Goal: Information Seeking & Learning: Learn about a topic

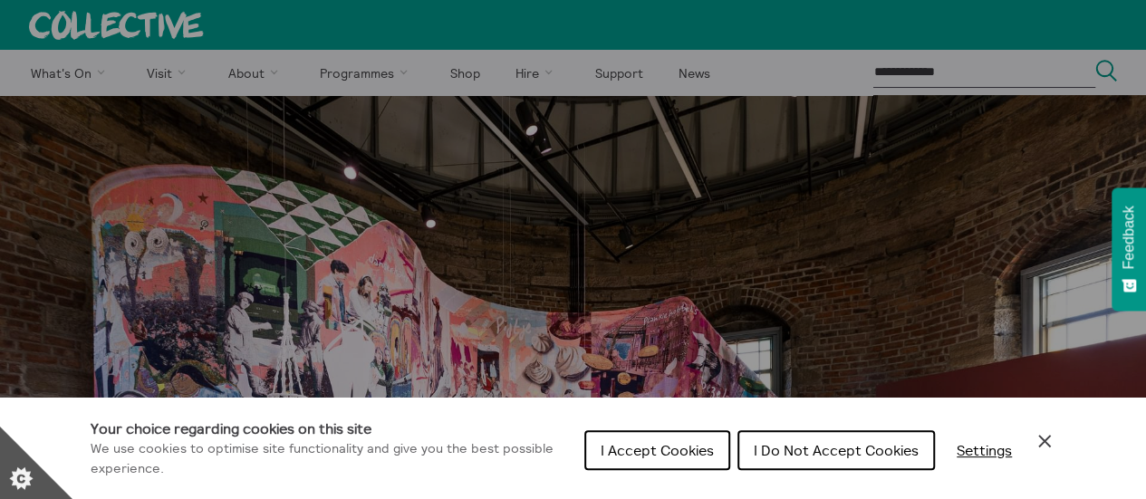
click at [674, 446] on span "I Accept Cookies" at bounding box center [657, 450] width 113 height 18
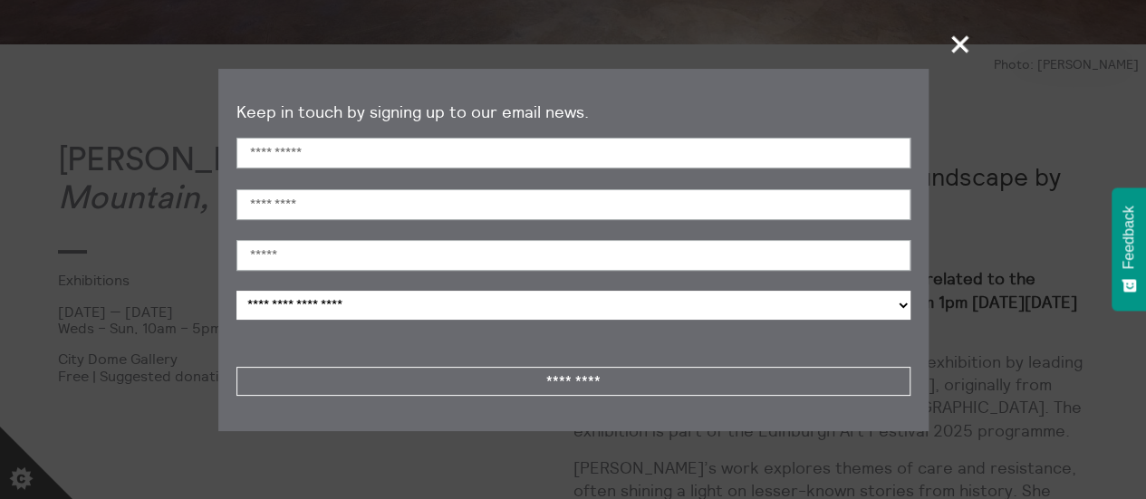
scroll to position [815, 0]
click at [961, 39] on span "+" at bounding box center [960, 43] width 53 height 53
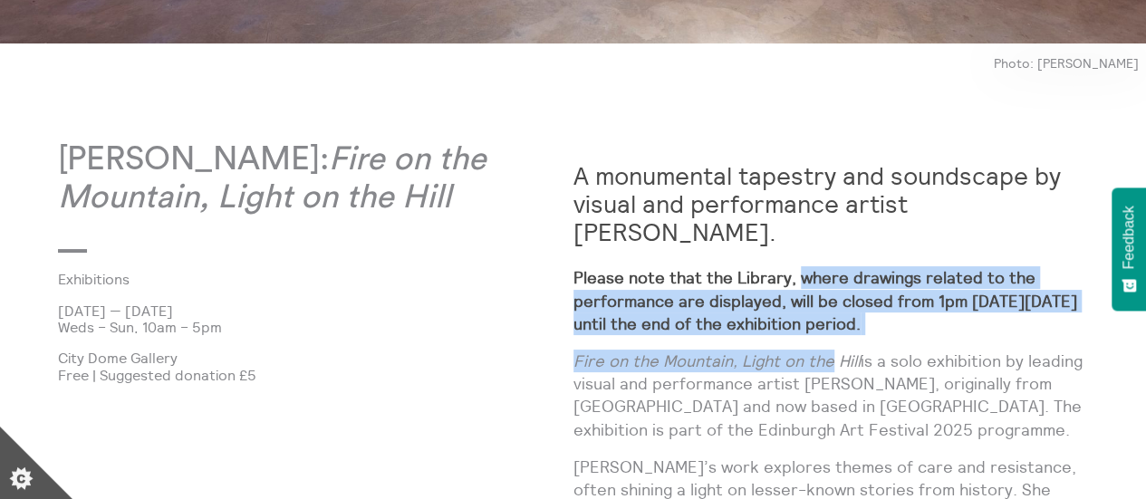
drag, startPoint x: 827, startPoint y: 366, endPoint x: 755, endPoint y: 206, distance: 175.6
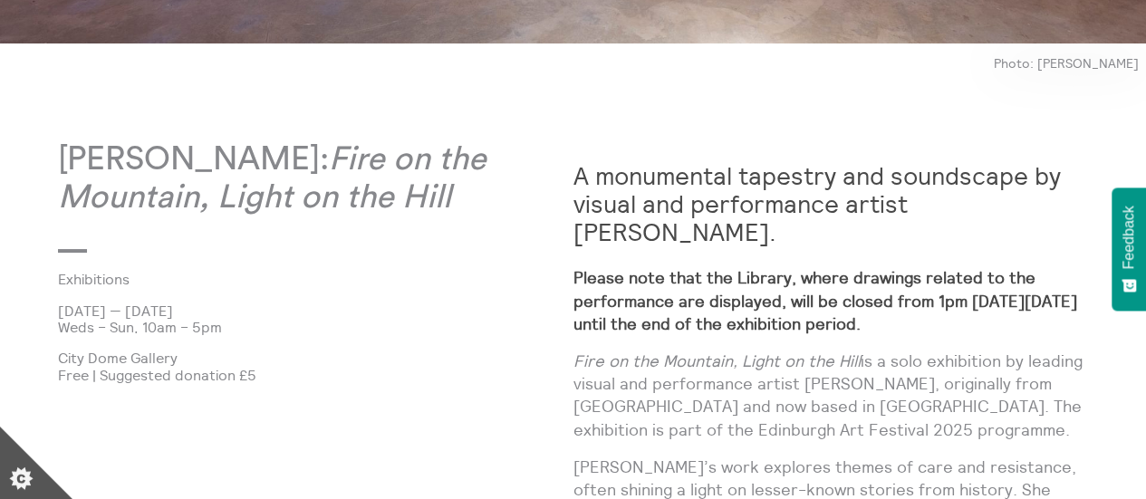
click at [745, 193] on strong "A monumental tapestry and soundscape by visual and performance artist [PERSON_N…" at bounding box center [816, 203] width 487 height 87
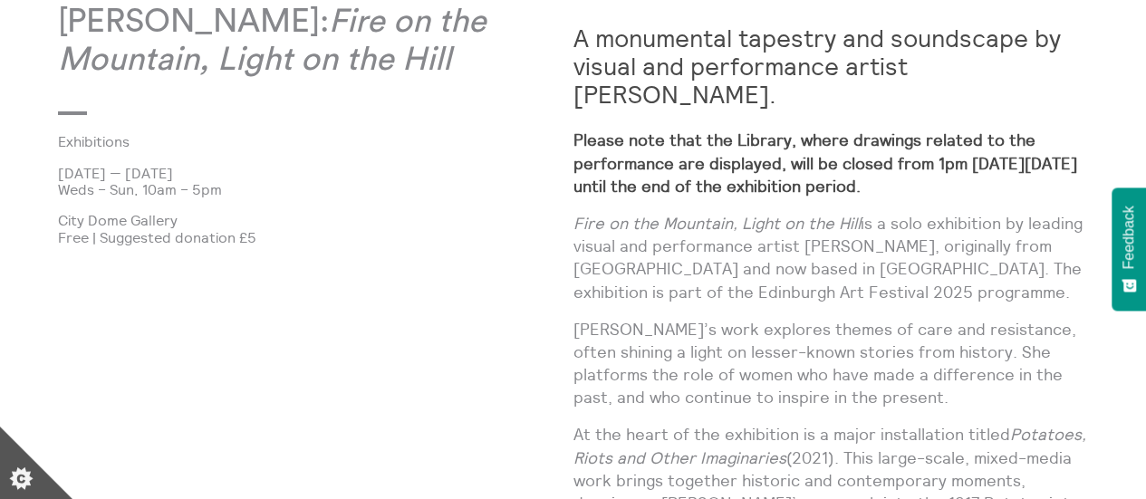
click at [736, 180] on strong "Please note that the Library, where drawings related to the performance are dis…" at bounding box center [825, 163] width 504 height 66
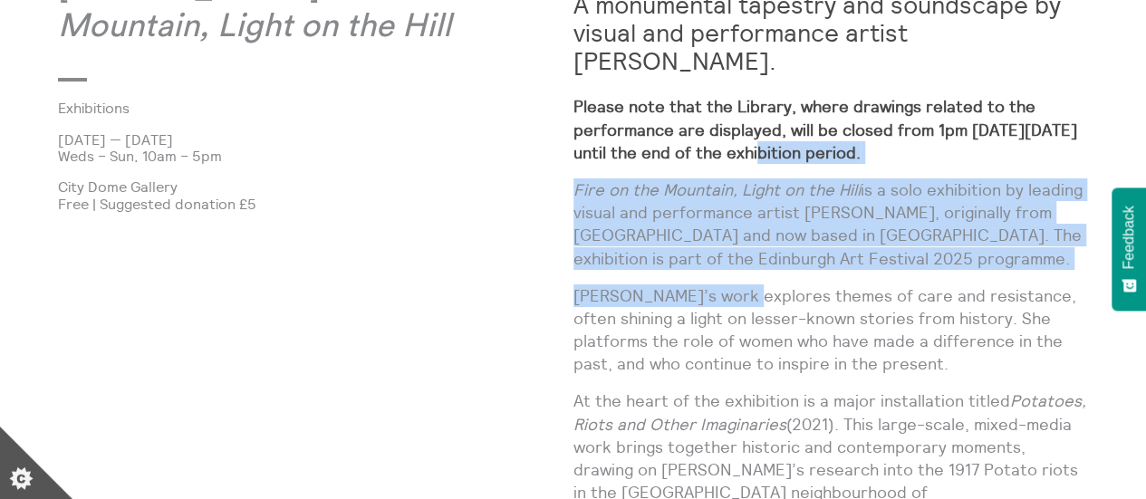
drag, startPoint x: 748, startPoint y: 255, endPoint x: 761, endPoint y: 134, distance: 121.1
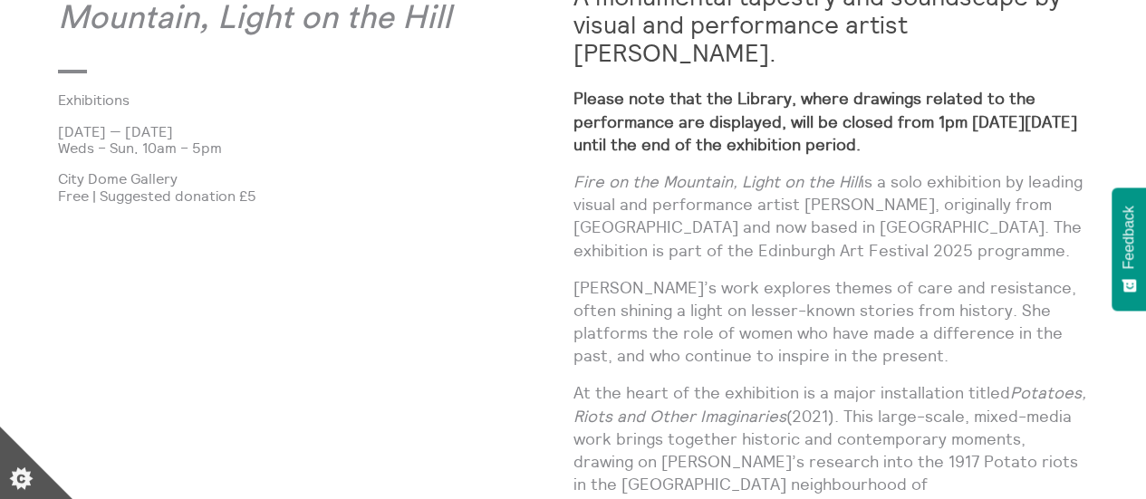
click at [725, 98] on strong "Please note that the Library, where drawings related to the performance are dis…" at bounding box center [825, 121] width 504 height 66
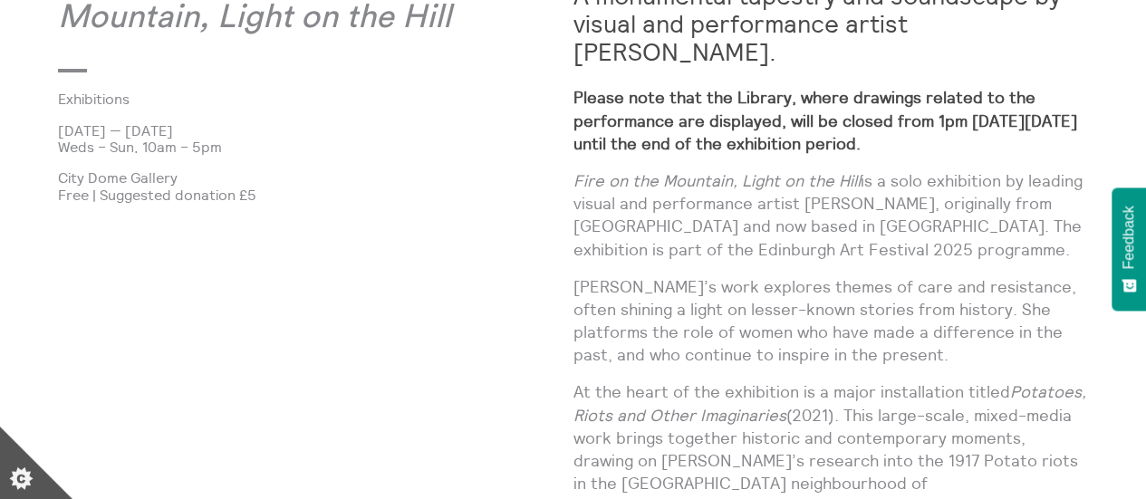
click at [790, 101] on strong "Please note that the Library, where drawings related to the performance are dis…" at bounding box center [825, 120] width 504 height 66
click at [842, 90] on strong "Please note that the Library, where drawings related to the performance are dis…" at bounding box center [825, 120] width 504 height 66
click at [825, 93] on strong "Please note that the Library, where drawings related to the performance are dis…" at bounding box center [825, 120] width 504 height 66
click at [826, 93] on strong "Please note that the Library, where drawings related to the performance are dis…" at bounding box center [825, 120] width 504 height 66
click at [884, 130] on strong "Please note that the Library, where drawings related to the performance are dis…" at bounding box center [825, 120] width 504 height 66
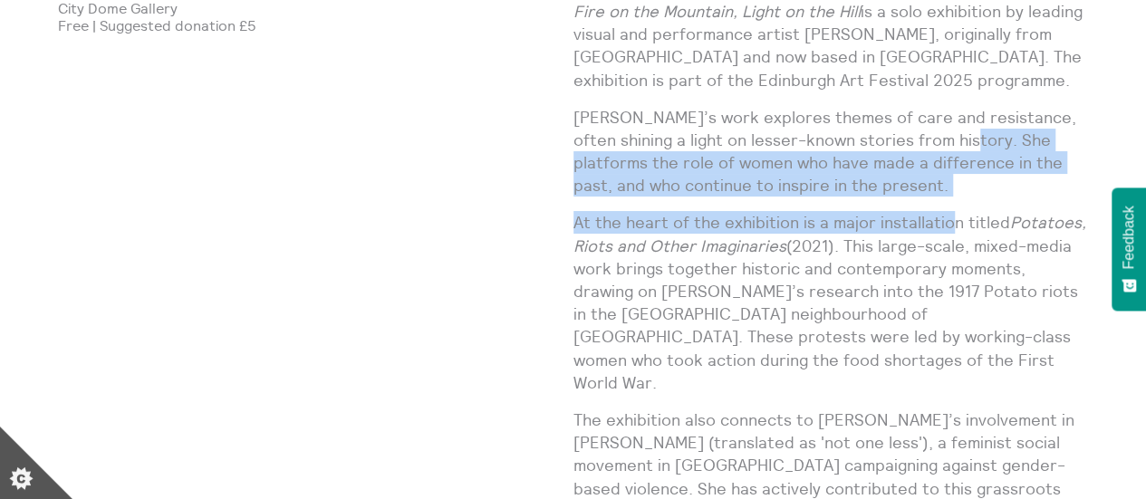
drag, startPoint x: 949, startPoint y: 228, endPoint x: 915, endPoint y: 61, distance: 171.1
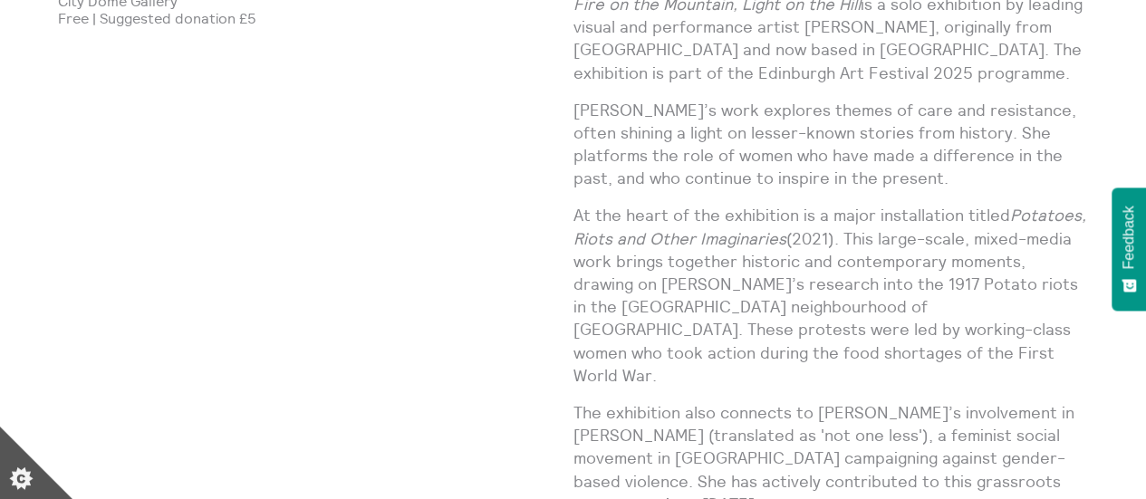
click at [826, 53] on p "Fire on the Mountain, Light on the Hill is a solo exhibition by leading visual …" at bounding box center [830, 38] width 515 height 91
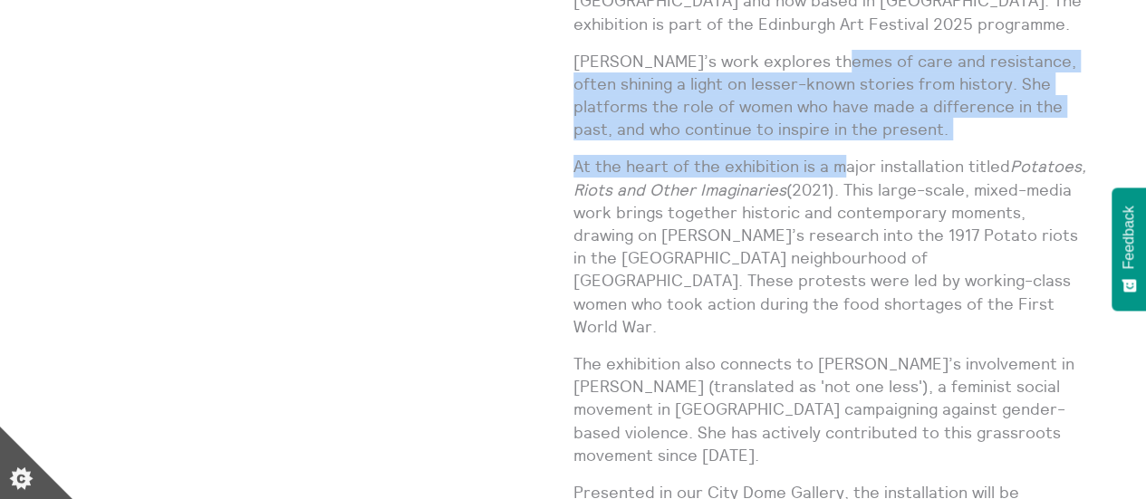
drag, startPoint x: 821, startPoint y: 62, endPoint x: 841, endPoint y: 175, distance: 114.1
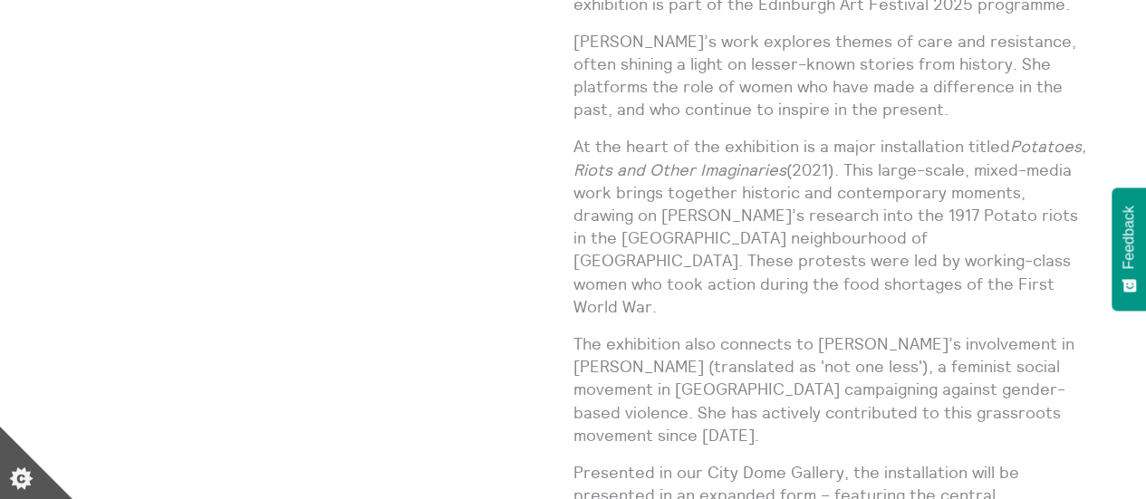
click at [840, 204] on p "At the heart of the exhibition is a major installation titled Potatoes, Riots a…" at bounding box center [830, 226] width 515 height 183
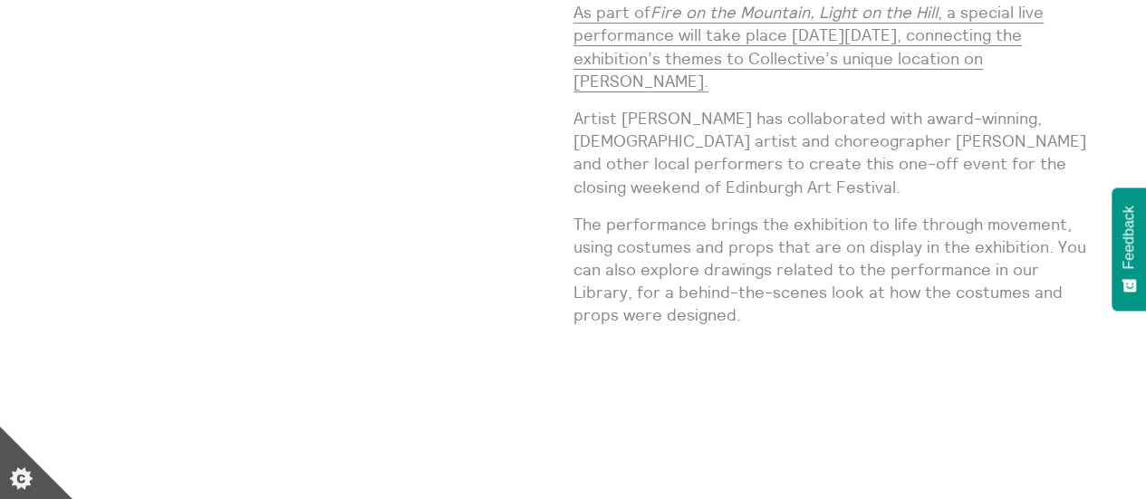
scroll to position [2434, 0]
drag, startPoint x: 807, startPoint y: 62, endPoint x: 834, endPoint y: 144, distance: 85.9
click at [837, 214] on p "The performance brings the exhibition to life through movement, using costumes …" at bounding box center [830, 271] width 515 height 114
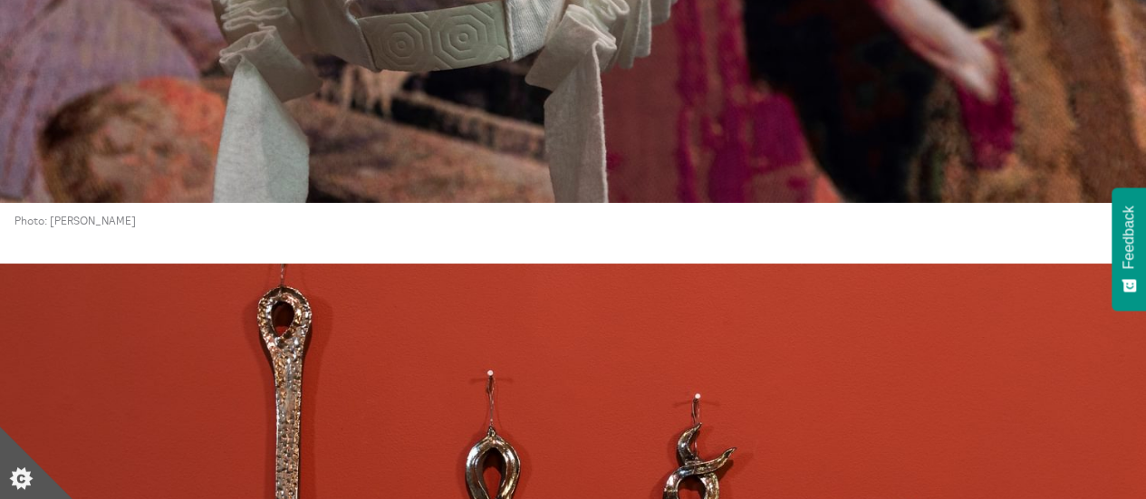
scroll to position [4190, 0]
